Goal: Task Accomplishment & Management: Complete application form

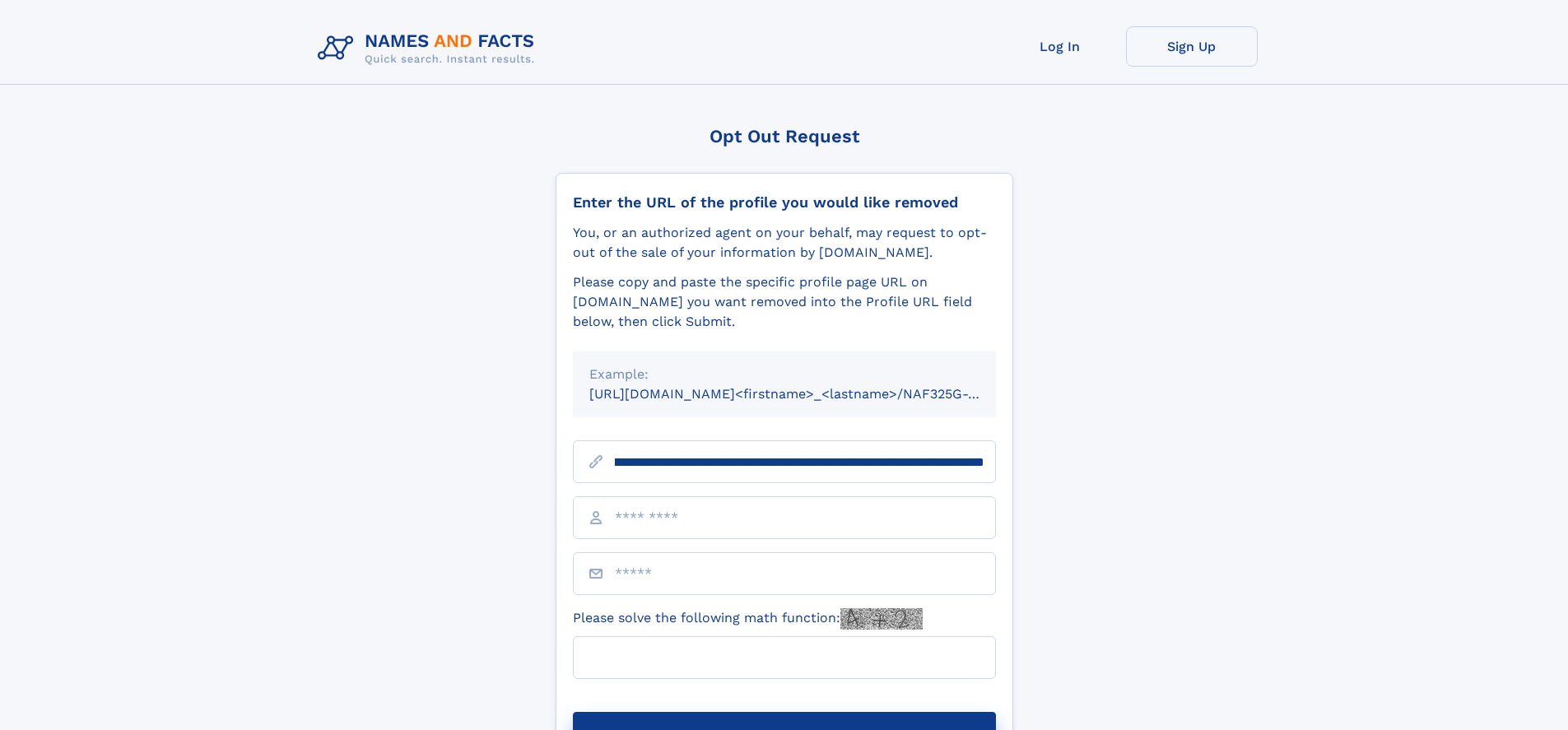
scroll to position [0, 170]
type input "**********"
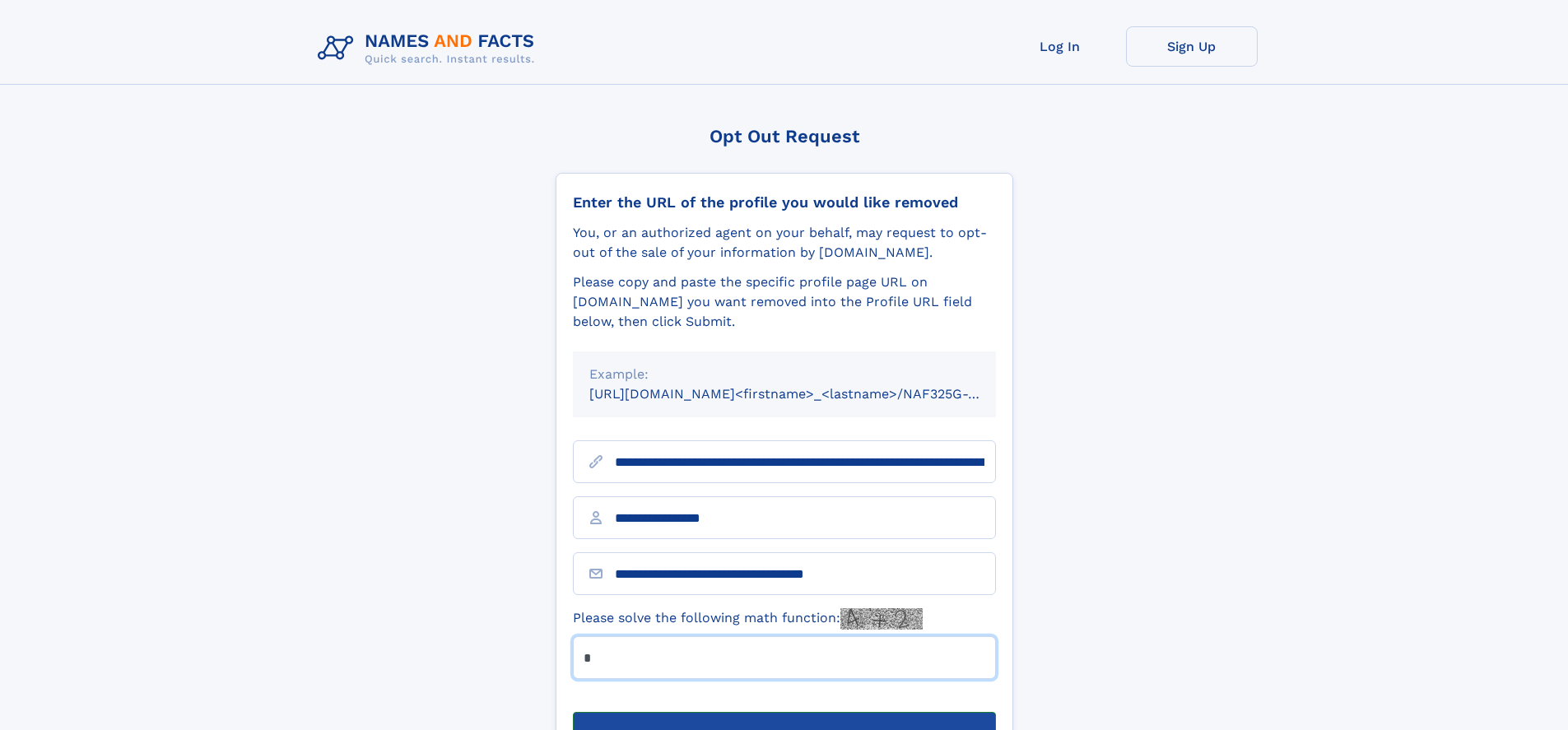
type input "*"
click at [784, 713] on button "Submit Opt Out Request" at bounding box center [784, 738] width 423 height 52
